Goal: Task Accomplishment & Management: Use online tool/utility

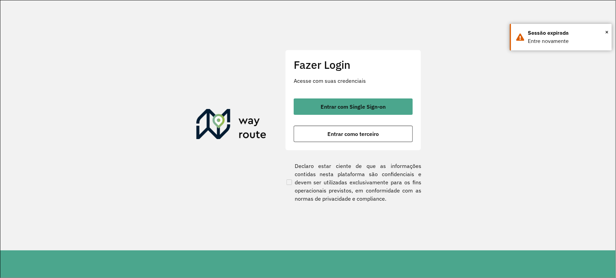
click at [343, 137] on button "Entrar como terceiro" at bounding box center [353, 134] width 119 height 16
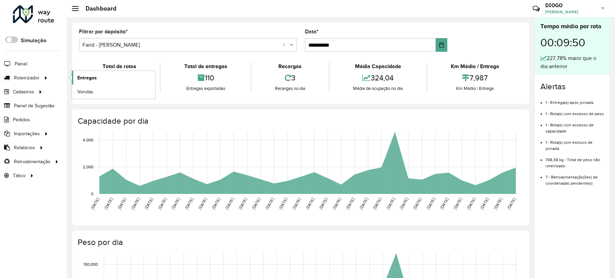
click at [85, 80] on span "Entregas" at bounding box center [86, 77] width 19 height 7
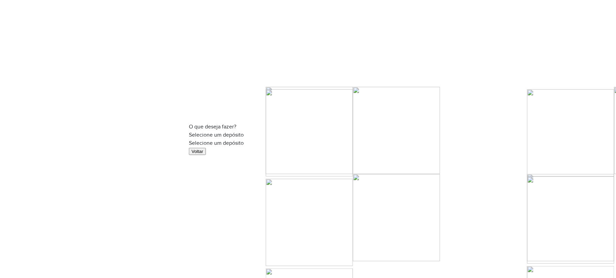
click at [276, 141] on input "text" at bounding box center [308, 143] width 238 height 5
click at [244, 150] on span "Farid - Conselheiro Lafaiete" at bounding box center [227, 147] width 58 height 6
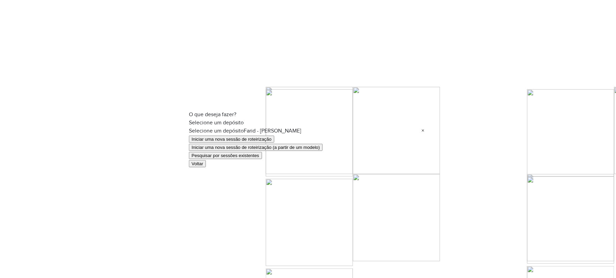
click at [229, 154] on button "Pesquisar por sessões existentes" at bounding box center [225, 155] width 73 height 7
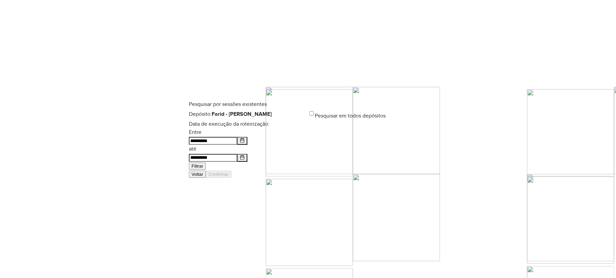
click at [206, 162] on button "Filtrar" at bounding box center [197, 165] width 17 height 7
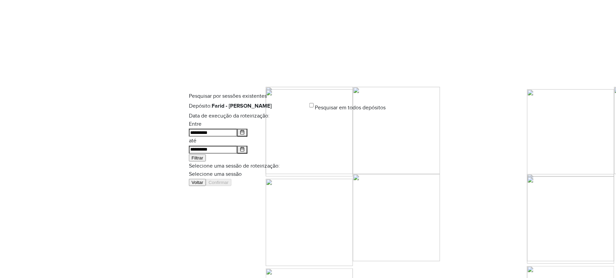
click at [329, 172] on input "text" at bounding box center [308, 174] width 238 height 5
click at [269, 183] on div "978563 - 13/08/2025 18:04" at bounding box center [308, 178] width 221 height 8
click at [232, 186] on button "Confirmar" at bounding box center [219, 182] width 26 height 7
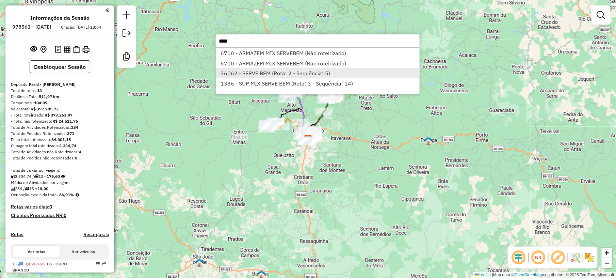
type input "****"
click at [276, 72] on li "36062 - SERVE BEM (Rota: 2 - Sequência: 5)" at bounding box center [318, 73] width 204 height 10
select select "**********"
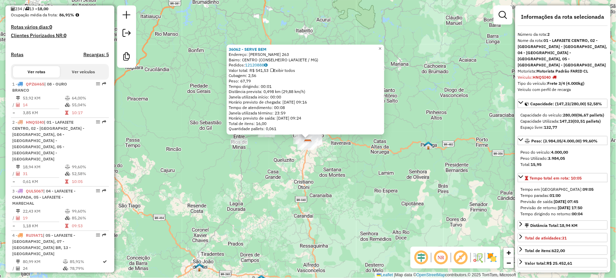
scroll to position [298, 0]
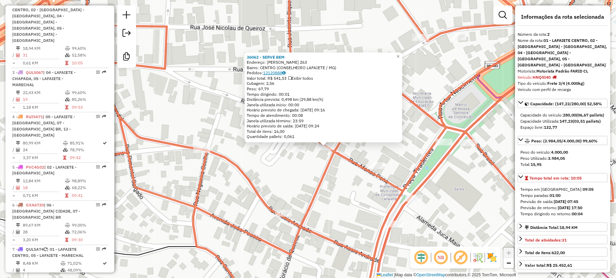
click at [283, 72] on link "12120888" at bounding box center [274, 72] width 22 height 5
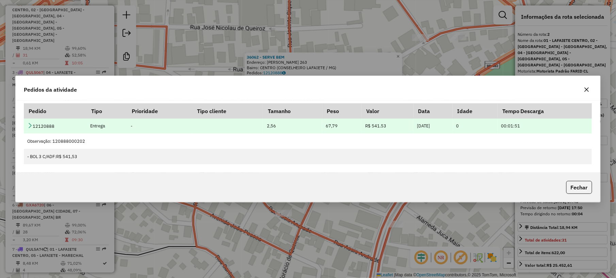
click at [29, 126] on icon at bounding box center [29, 125] width 5 height 5
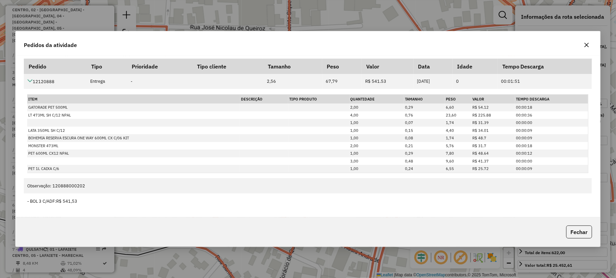
click at [585, 45] on icon "button" at bounding box center [586, 44] width 5 height 5
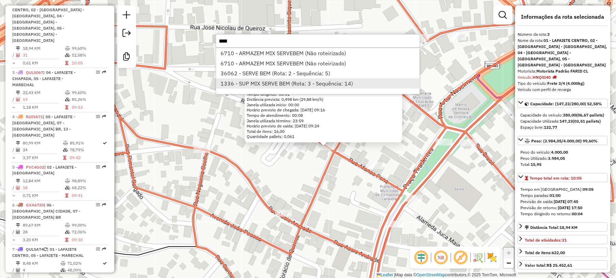
type input "****"
click at [262, 84] on li "1336 - SUP MIX SERVE BEM (Rota: 3 - Sequência: 14)" at bounding box center [318, 83] width 204 height 10
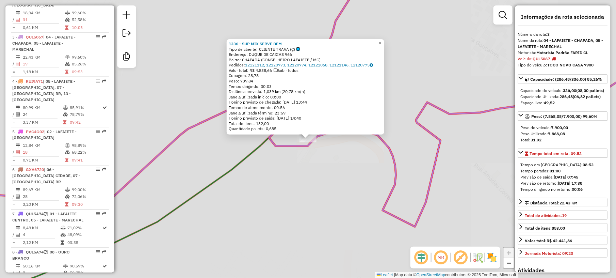
scroll to position [349, 0]
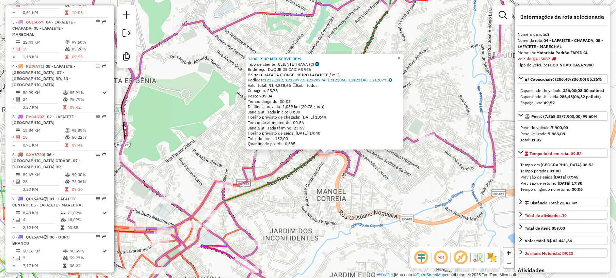
drag, startPoint x: 298, startPoint y: 189, endPoint x: 316, endPoint y: 177, distance: 21.6
click at [316, 177] on div "1336 - SUP MIX SERVE BEM Tipo de cliente: CLIENTE TRAVA (Ç) Endereço: DUQUE DE …" at bounding box center [308, 139] width 616 height 278
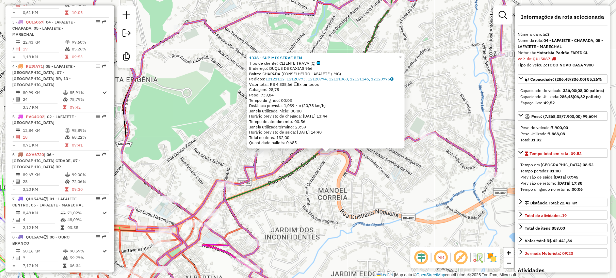
click at [317, 177] on div "1336 - SUP MIX SERVE BEM Tipo de cliente: CLIENTE TRAVA (Ç) Endereço: DUQUE DE …" at bounding box center [308, 139] width 616 height 278
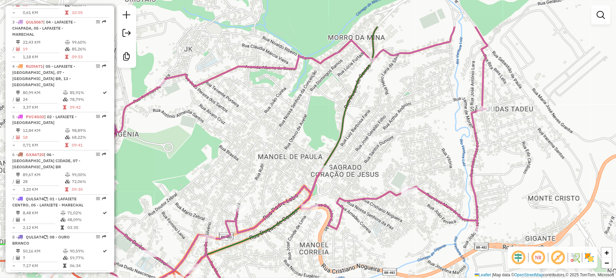
drag, startPoint x: 285, startPoint y: 205, endPoint x: 266, endPoint y: 259, distance: 57.6
click at [266, 259] on div "Janela de atendimento Grade de atendimento Capacidade Transportadoras Veículos …" at bounding box center [308, 139] width 616 height 278
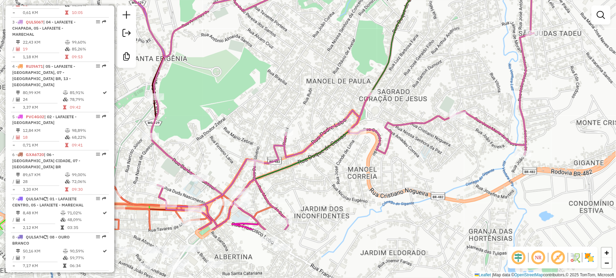
drag, startPoint x: 266, startPoint y: 171, endPoint x: 318, endPoint y: 86, distance: 99.2
click at [318, 86] on div "Janela de atendimento Grade de atendimento Capacidade Transportadoras Veículos …" at bounding box center [308, 139] width 616 height 278
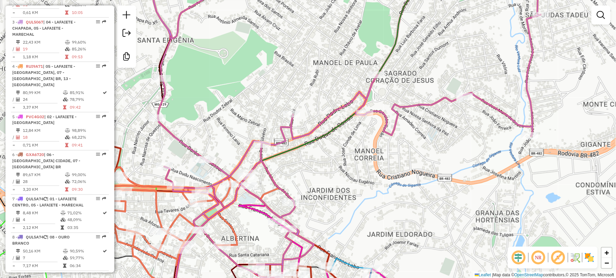
drag, startPoint x: 331, startPoint y: 190, endPoint x: 346, endPoint y: 167, distance: 27.3
click at [346, 167] on div "Janela de atendimento Grade de atendimento Capacidade Transportadoras Veículos …" at bounding box center [308, 139] width 616 height 278
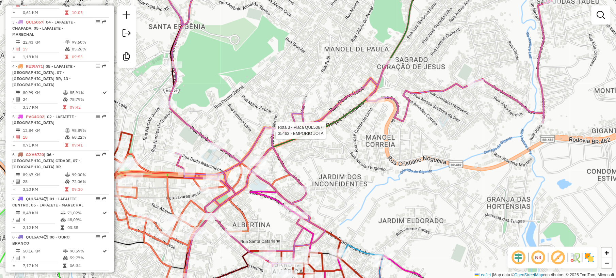
click at [272, 134] on div at bounding box center [273, 130] width 17 height 7
select select "**********"
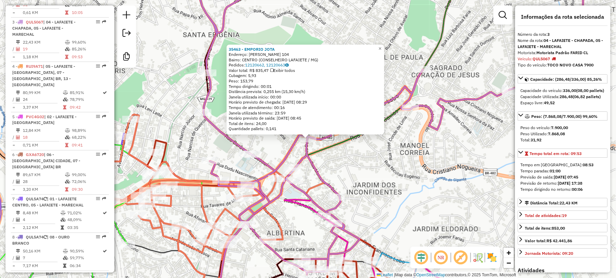
click at [390, 163] on div "35463 - EMPORIO JOTA Endereço: JOSE NICOLAU DE QUEIROS 104 Bairro: CENTRO (CONS…" at bounding box center [308, 139] width 616 height 278
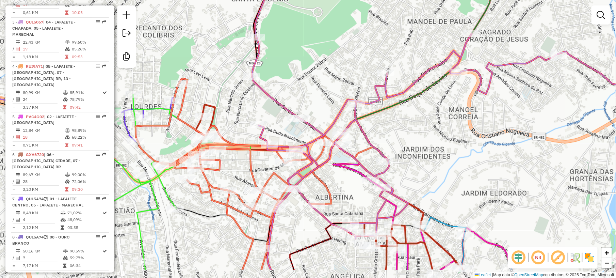
drag, startPoint x: 364, startPoint y: 187, endPoint x: 481, endPoint y: 108, distance: 141.7
click at [480, 110] on div "Janela de atendimento Grade de atendimento Capacidade Transportadoras Veículos …" at bounding box center [308, 139] width 616 height 278
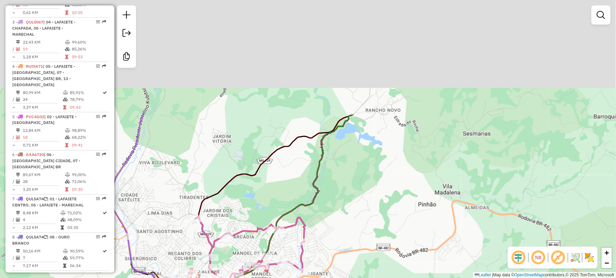
drag, startPoint x: 352, startPoint y: 48, endPoint x: 289, endPoint y: 221, distance: 184.0
click at [288, 226] on div "Janela de atendimento Grade de atendimento Capacidade Transportadoras Veículos …" at bounding box center [308, 139] width 616 height 278
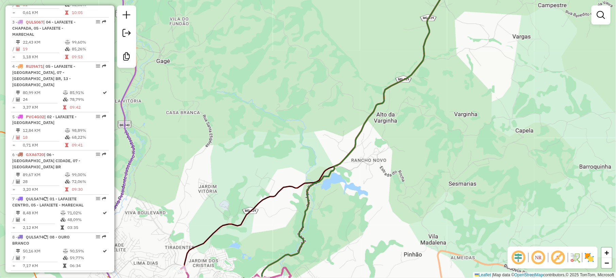
drag, startPoint x: 374, startPoint y: 75, endPoint x: 315, endPoint y: 189, distance: 128.7
click at [318, 186] on div "Janela de atendimento Grade de atendimento Capacidade Transportadoras Veículos …" at bounding box center [308, 139] width 616 height 278
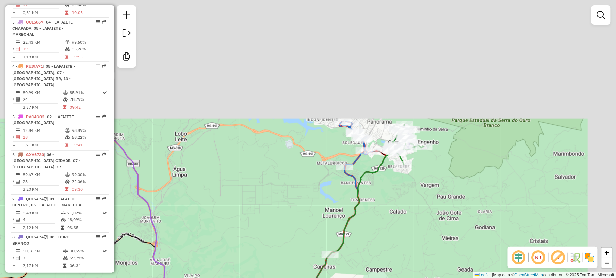
drag, startPoint x: 451, startPoint y: 80, endPoint x: 384, endPoint y: 186, distance: 124.8
click at [382, 244] on div "Janela de atendimento Grade de atendimento Capacidade Transportadoras Veículos …" at bounding box center [308, 139] width 616 height 278
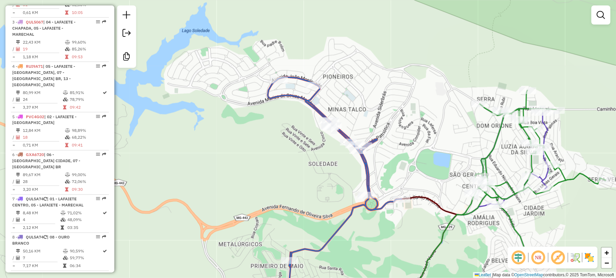
click at [341, 227] on icon at bounding box center [335, 171] width 134 height 189
select select "**********"
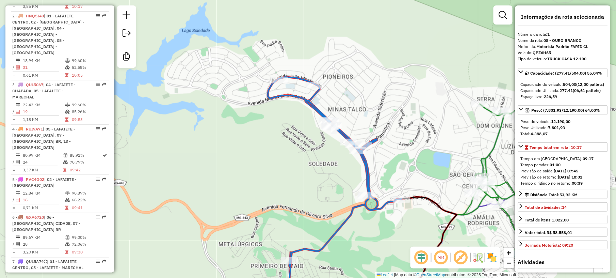
scroll to position [260, 0]
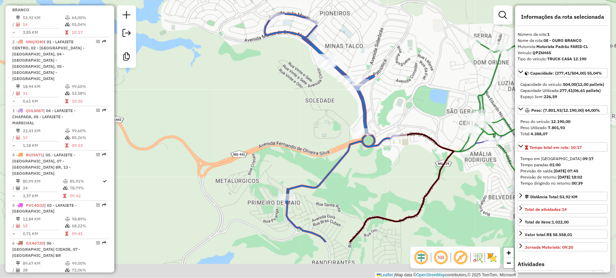
drag, startPoint x: 288, startPoint y: 191, endPoint x: 284, endPoint y: 113, distance: 78.4
click at [284, 113] on div "Janela de atendimento Grade de atendimento Capacidade Transportadoras Veículos …" at bounding box center [308, 139] width 616 height 278
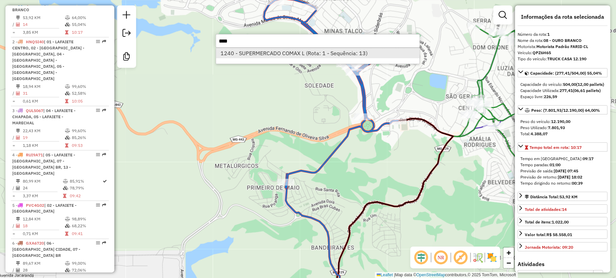
type input "****"
click at [299, 53] on li "1240 - SUPERMERCADO COMAX L (Rota: 1 - Sequência: 13)" at bounding box center [318, 53] width 204 height 10
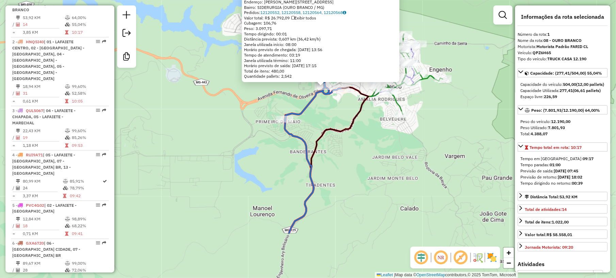
drag, startPoint x: 301, startPoint y: 195, endPoint x: 323, endPoint y: 77, distance: 120.1
click at [323, 77] on div "1240 - SUPERMERCADO COMAX L Tipo de cliente: CLIENTE TRAVA (Ç) Horário de atend…" at bounding box center [308, 139] width 616 height 278
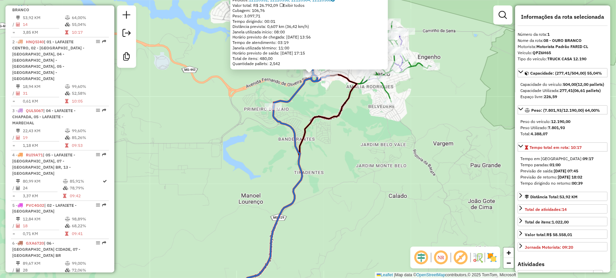
drag, startPoint x: 377, startPoint y: 144, endPoint x: 353, endPoint y: 187, distance: 49.4
click at [353, 187] on div "1240 - SUPERMERCADO COMAX L Tipo de cliente: CLIENTE TRAVA (Ç) Horário de atend…" at bounding box center [308, 139] width 616 height 278
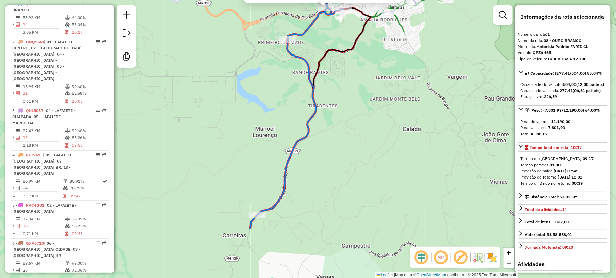
drag, startPoint x: 318, startPoint y: 208, endPoint x: 338, endPoint y: 131, distance: 79.9
click at [338, 131] on div "1240 - SUPERMERCADO COMAX L Tipo de cliente: CLIENTE TRAVA (Ç) Horário de atend…" at bounding box center [308, 139] width 616 height 278
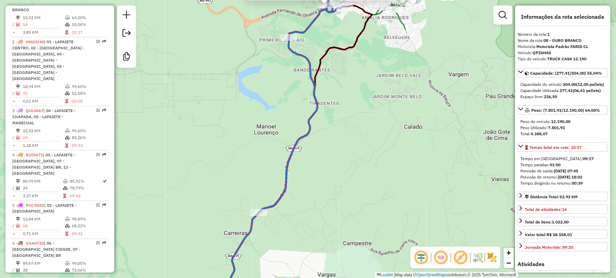
drag, startPoint x: 330, startPoint y: 229, endPoint x: 299, endPoint y: 195, distance: 46.3
click at [356, 182] on div "1240 - SUPERMERCADO COMAX L Tipo de cliente: CLIENTE TRAVA (Ç) Horário de atend…" at bounding box center [308, 139] width 616 height 278
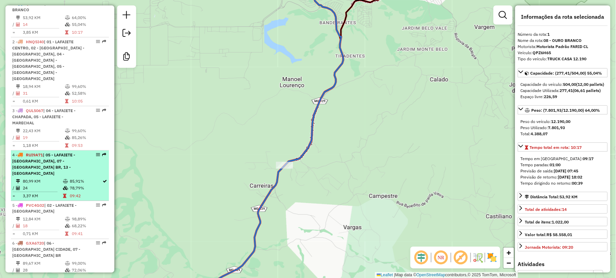
scroll to position [0, 0]
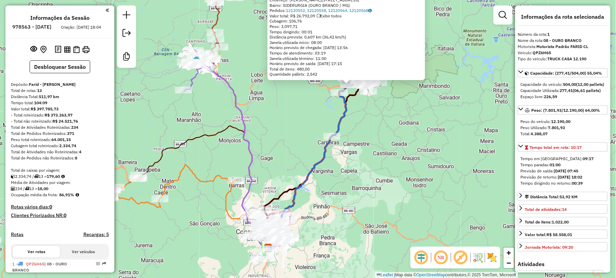
drag, startPoint x: 335, startPoint y: 229, endPoint x: 362, endPoint y: 126, distance: 107.4
click at [361, 128] on div "1240 - SUPERMERCADO COMAX L Tipo de cliente: CLIENTE TRAVA (Ç) Horário de atend…" at bounding box center [308, 139] width 616 height 278
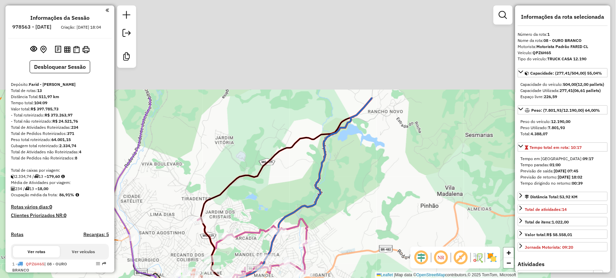
drag, startPoint x: 477, startPoint y: 62, endPoint x: 312, endPoint y: 210, distance: 221.6
click at [319, 205] on div "1240 - SUPERMERCADO COMAX L Tipo de cliente: CLIENTE TRAVA (Ç) Horário de atend…" at bounding box center [308, 139] width 616 height 278
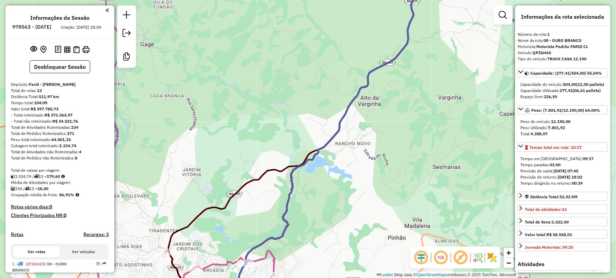
drag, startPoint x: 419, startPoint y: 76, endPoint x: 358, endPoint y: 220, distance: 155.9
click at [362, 209] on div "1240 - SUPERMERCADO COMAX L Tipo de cliente: CLIENTE TRAVA (Ç) Horário de atend…" at bounding box center [308, 139] width 616 height 278
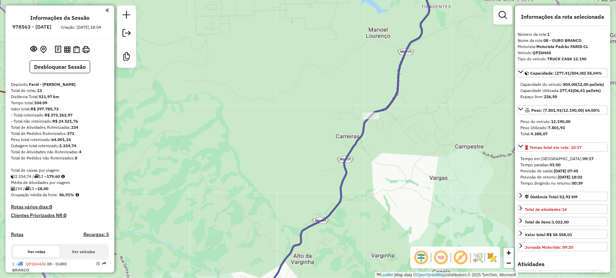
drag, startPoint x: 472, startPoint y: 57, endPoint x: 379, endPoint y: 229, distance: 195.8
click at [379, 229] on div "1240 - SUPERMERCADO COMAX L Tipo de cliente: CLIENTE TRAVA (Ç) Horário de atend…" at bounding box center [308, 139] width 616 height 278
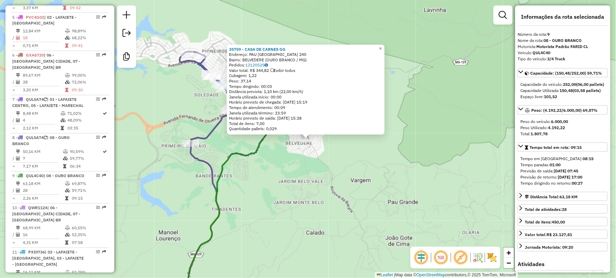
scroll to position [597, 0]
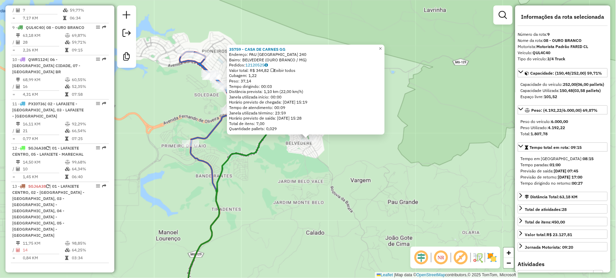
click at [294, 192] on div "35759 - CASA DE CARNES GG Endereço: PAU BRASIL 240 Bairro: BELVEDERE (OURO BRAN…" at bounding box center [308, 139] width 616 height 278
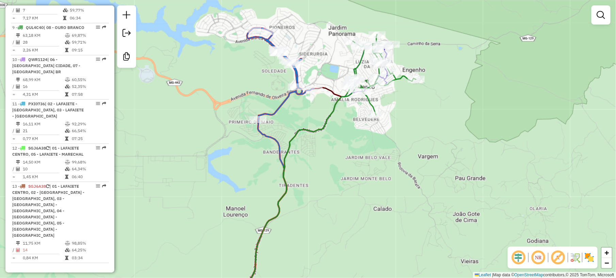
drag, startPoint x: 284, startPoint y: 213, endPoint x: 334, endPoint y: 193, distance: 54.3
click at [334, 193] on div "Janela de atendimento Grade de atendimento Capacidade Transportadoras Veículos …" at bounding box center [308, 139] width 616 height 278
click at [321, 131] on icon at bounding box center [322, 164] width 188 height 260
select select "**********"
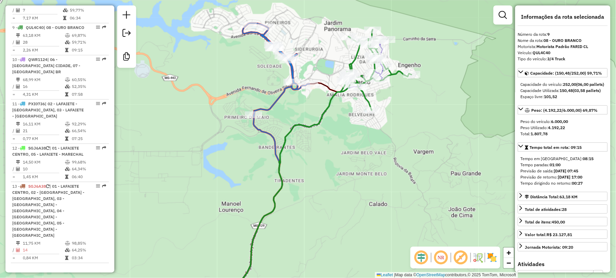
drag, startPoint x: 327, startPoint y: 194, endPoint x: 324, endPoint y: 187, distance: 7.3
click at [324, 187] on div "Janela de atendimento Grade de atendimento Capacidade Transportadoras Veículos …" at bounding box center [308, 139] width 616 height 278
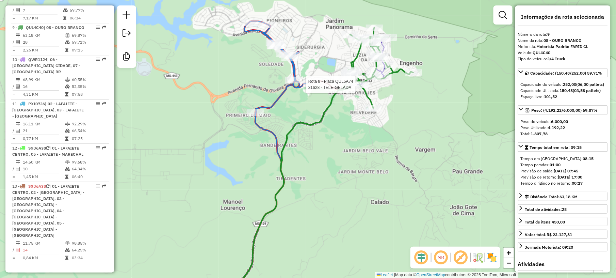
click at [362, 88] on div at bounding box center [358, 84] width 17 height 7
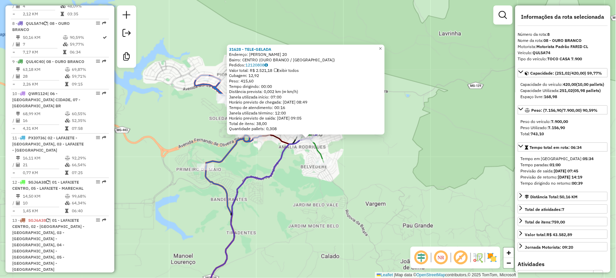
scroll to position [558, 0]
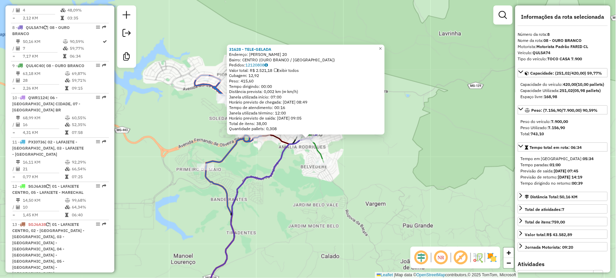
click at [317, 236] on div "31628 - TELE-GELADA Endereço: GERALDO COELHO DE MORAIS 20 Bairro: CENTRO (OURO …" at bounding box center [308, 139] width 616 height 278
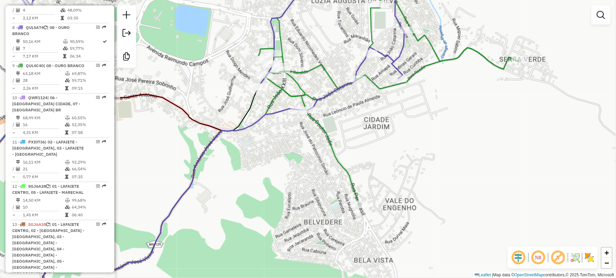
click at [364, 67] on icon at bounding box center [331, 41] width 145 height 138
select select "**********"
